Goal: Task Accomplishment & Management: Manage account settings

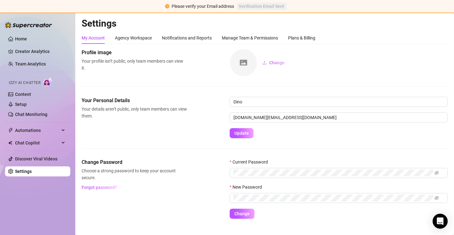
scroll to position [10, 0]
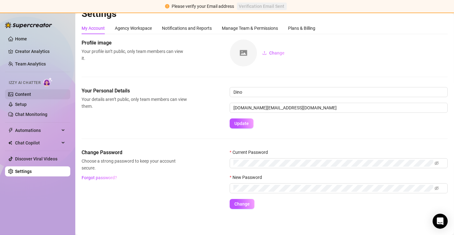
click at [31, 96] on link "Content" at bounding box center [23, 94] width 16 height 5
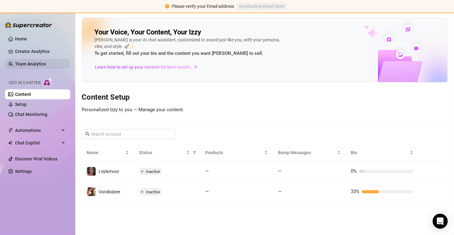
click at [35, 63] on link "Team Analytics" at bounding box center [30, 63] width 31 height 5
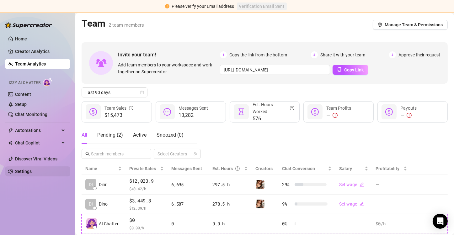
click at [29, 172] on link "Settings" at bounding box center [23, 171] width 17 height 5
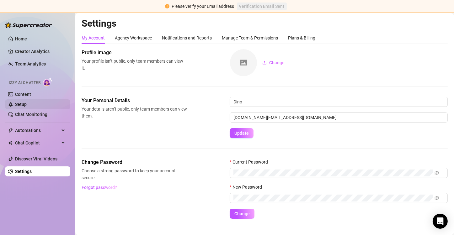
click at [27, 103] on link "Setup" at bounding box center [21, 104] width 12 height 5
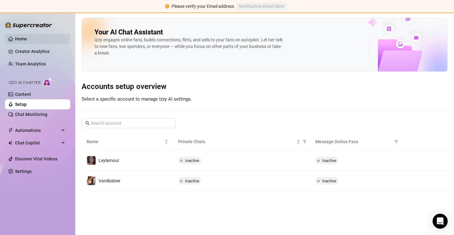
click at [25, 38] on link "Home" at bounding box center [21, 38] width 12 height 5
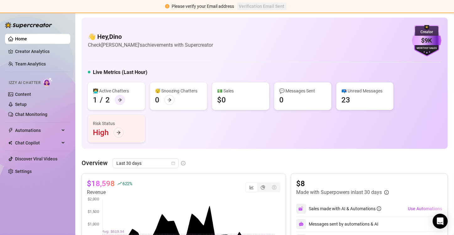
click at [119, 101] on icon "arrow-right" at bounding box center [120, 100] width 4 height 4
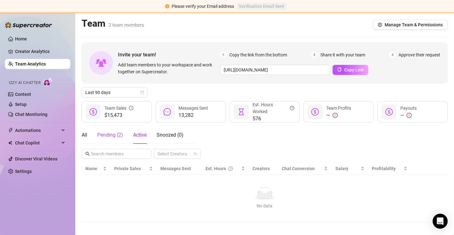
click at [119, 135] on div "Pending ( 2 )" at bounding box center [110, 135] width 26 height 8
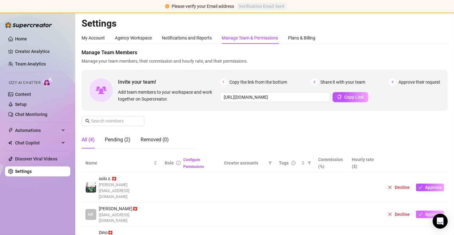
click at [427, 212] on span "Approve" at bounding box center [433, 214] width 17 height 5
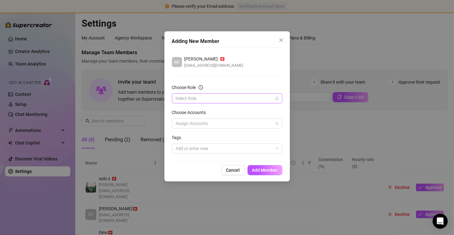
click at [267, 98] on input "Choose Role" at bounding box center [224, 98] width 97 height 9
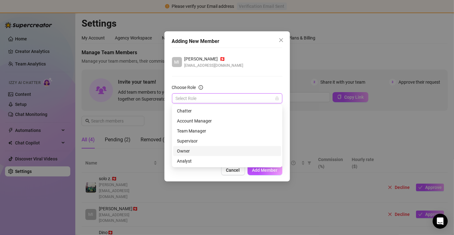
click at [212, 149] on div "Owner" at bounding box center [227, 151] width 100 height 7
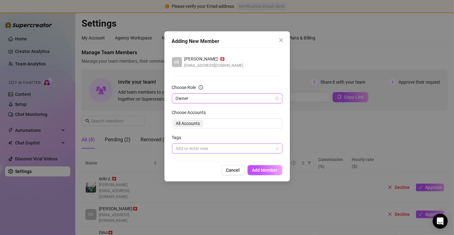
click at [227, 152] on div at bounding box center [223, 148] width 101 height 9
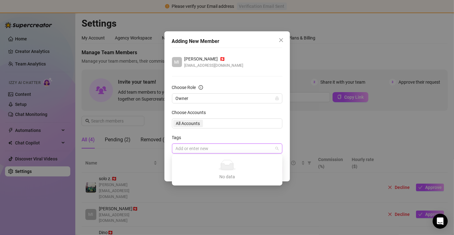
click at [227, 152] on div at bounding box center [223, 148] width 101 height 9
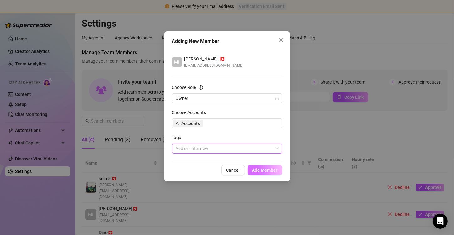
click at [267, 169] on span "Add Member" at bounding box center [264, 170] width 25 height 5
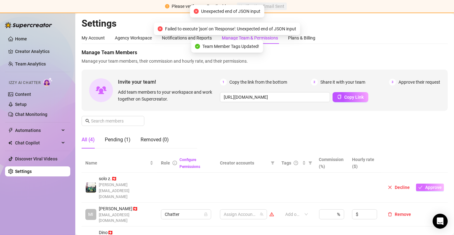
click at [425, 185] on span "Approve" at bounding box center [433, 187] width 17 height 5
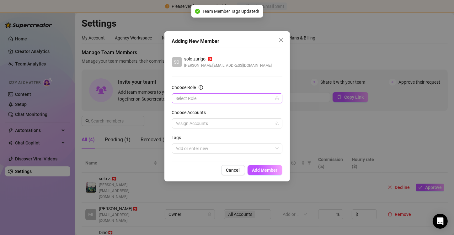
click at [209, 97] on input "Choose Role" at bounding box center [224, 98] width 97 height 9
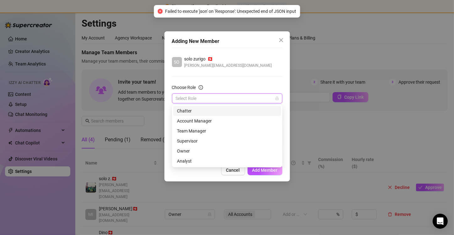
click at [213, 112] on div "Chatter" at bounding box center [227, 111] width 100 height 7
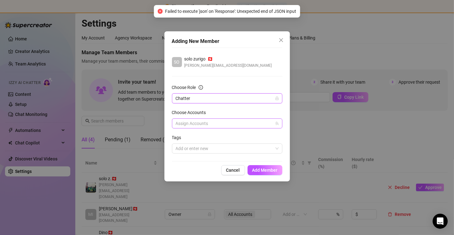
click at [216, 124] on div at bounding box center [223, 123] width 101 height 9
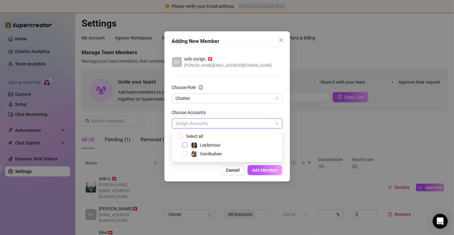
click at [184, 146] on span "Select tree node" at bounding box center [184, 145] width 5 height 5
click at [185, 156] on span "Select tree node" at bounding box center [184, 153] width 5 height 5
checkbox input "true"
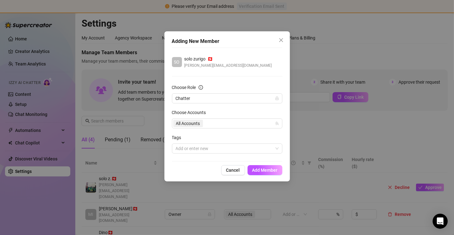
click at [258, 114] on div "Choose Accounts" at bounding box center [227, 113] width 110 height 9
click at [258, 146] on div at bounding box center [223, 148] width 101 height 9
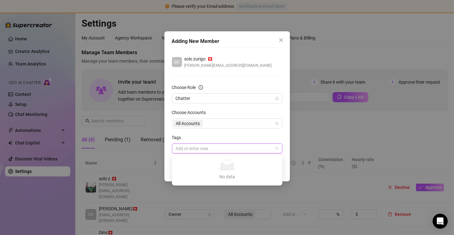
click at [258, 146] on div at bounding box center [223, 148] width 101 height 9
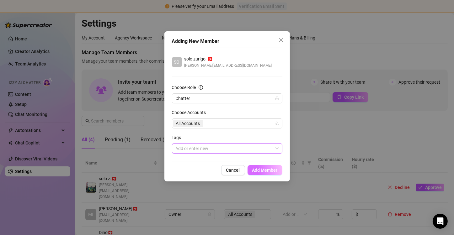
click at [264, 168] on span "Add Member" at bounding box center [264, 170] width 25 height 5
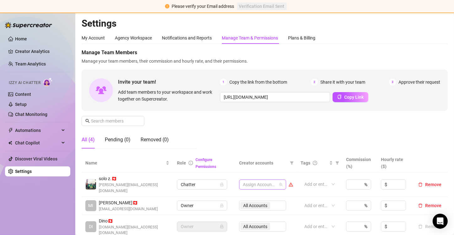
click at [269, 182] on div at bounding box center [259, 184] width 38 height 9
click at [248, 203] on span "Select tree node" at bounding box center [249, 203] width 5 height 5
click at [248, 214] on span "Select tree node" at bounding box center [249, 212] width 5 height 5
checkbox input "true"
click at [280, 149] on div "Manage Team Members Manage your team members, their commission and hourly rate,…" at bounding box center [265, 101] width 366 height 105
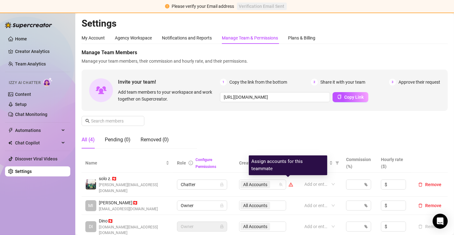
click at [289, 183] on icon "warning" at bounding box center [291, 185] width 4 height 4
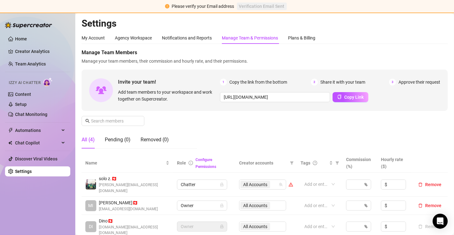
click at [273, 129] on div "Manage Team Members Manage your team members, their commission and hourly rate,…" at bounding box center [265, 101] width 366 height 105
